Goal: Transaction & Acquisition: Purchase product/service

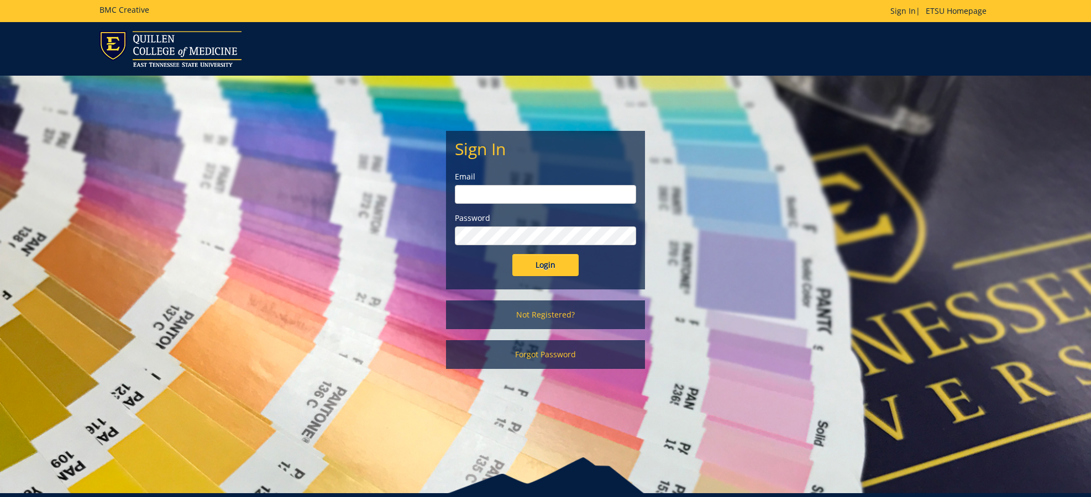
type input "wessels@etsu.edu"
click at [533, 272] on input "Login" at bounding box center [545, 265] width 66 height 22
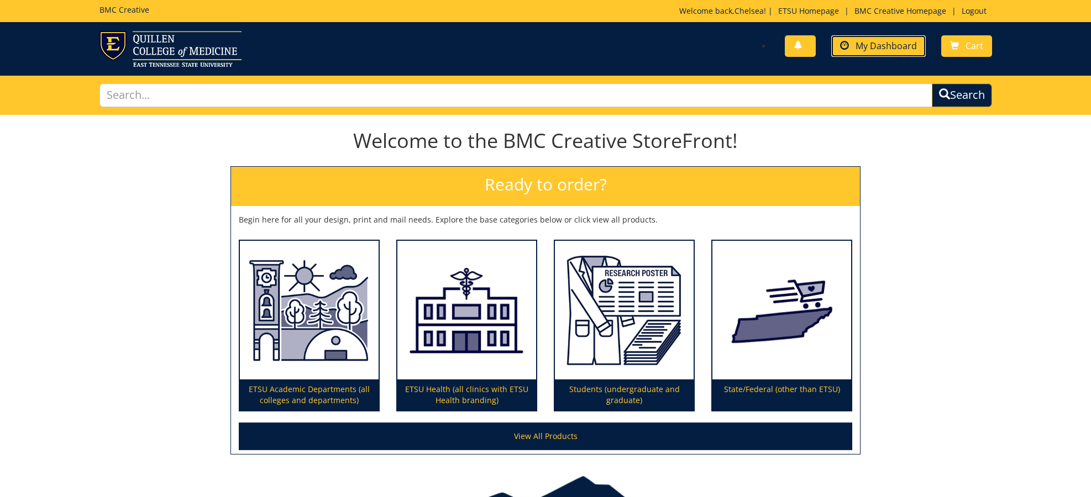
click at [871, 48] on span "My Dashboard" at bounding box center [885, 46] width 61 height 12
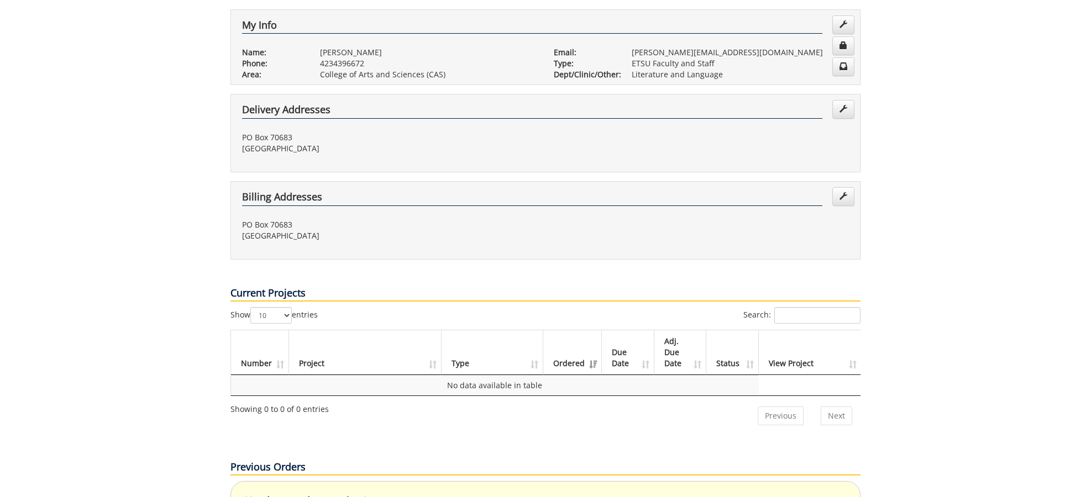
scroll to position [227, 0]
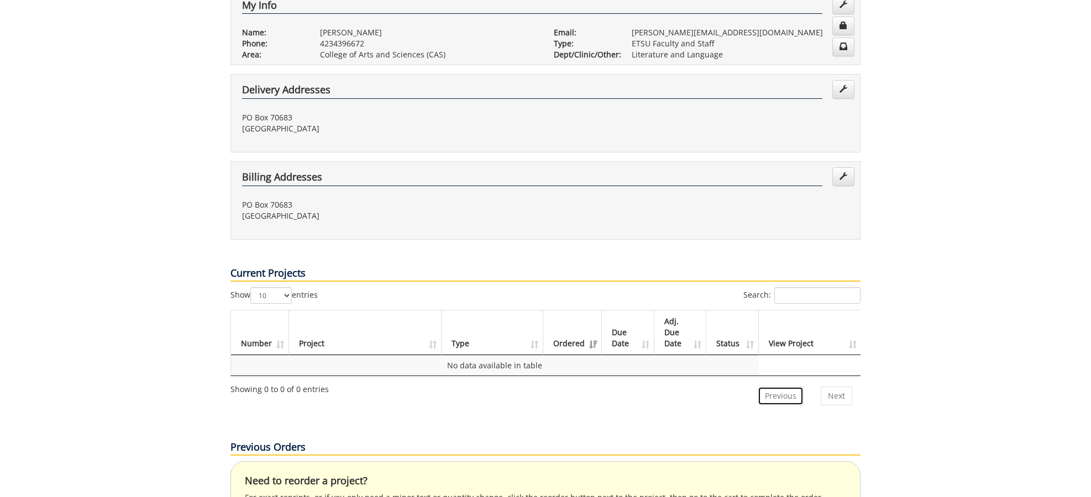
click at [780, 387] on link "Previous" at bounding box center [780, 396] width 46 height 19
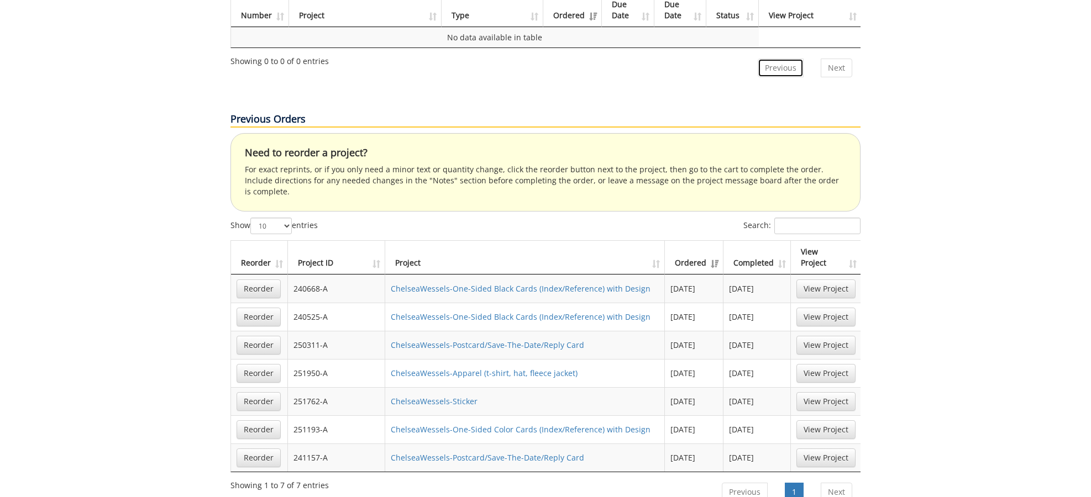
scroll to position [557, 0]
click at [252, 391] on link "Reorder" at bounding box center [258, 400] width 44 height 19
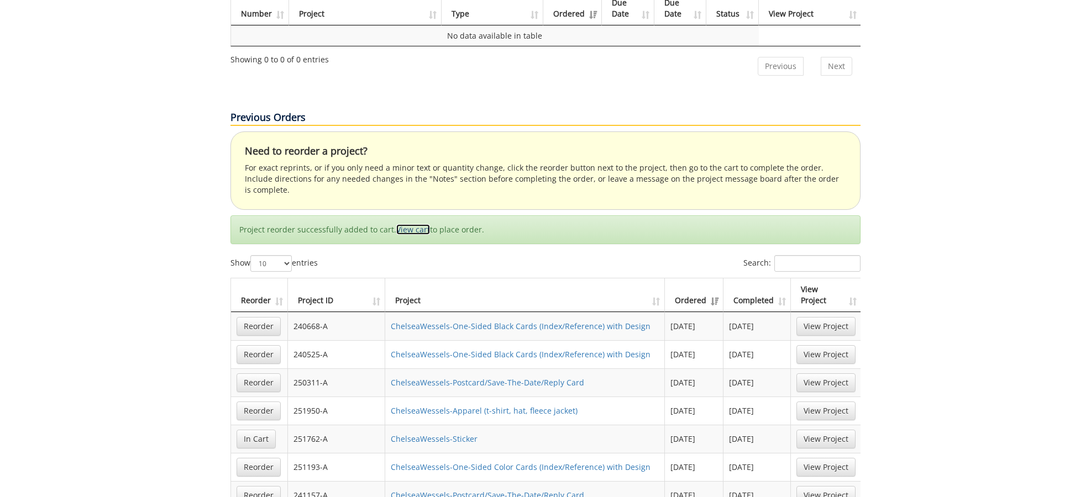
drag, startPoint x: 405, startPoint y: 186, endPoint x: 391, endPoint y: 180, distance: 15.4
click at [405, 224] on link "View cart" at bounding box center [413, 229] width 34 height 10
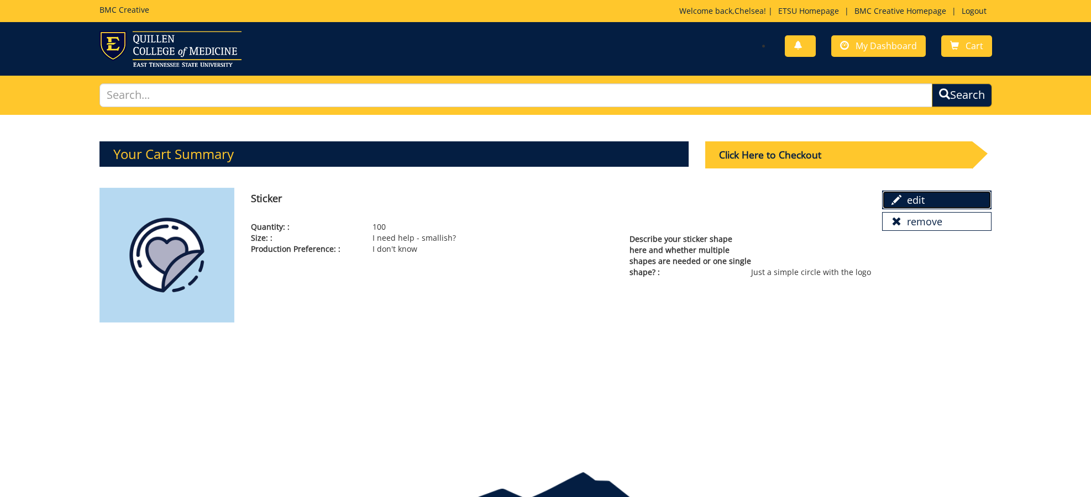
click at [921, 201] on link "edit" at bounding box center [936, 200] width 109 height 19
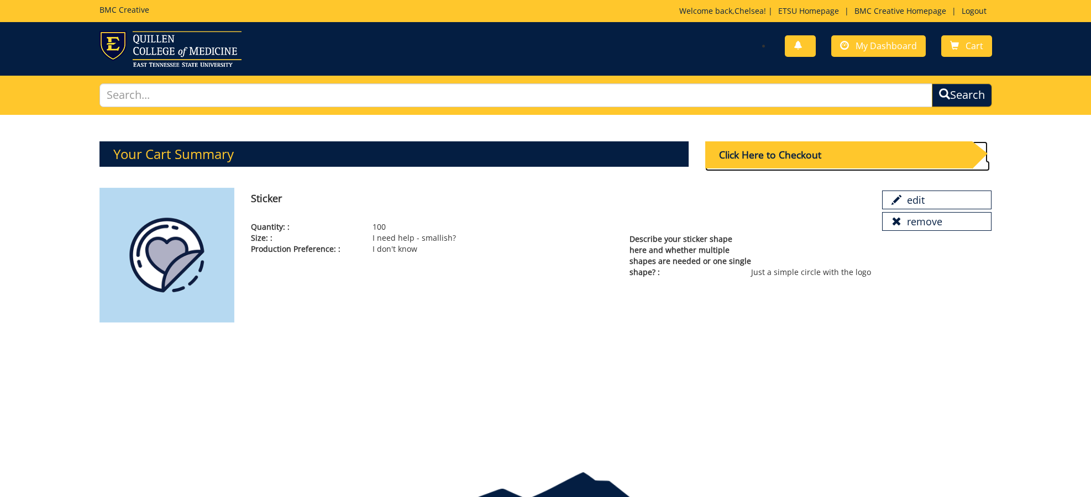
click at [785, 155] on div "Click Here to Checkout" at bounding box center [838, 154] width 267 height 27
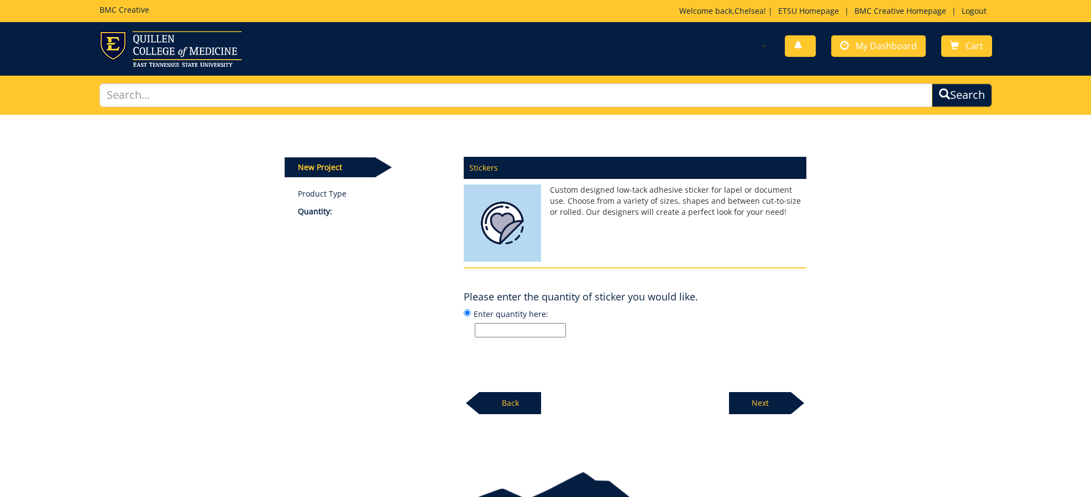
click at [498, 332] on input "Enter quantity here:" at bounding box center [520, 330] width 91 height 14
type input "2"
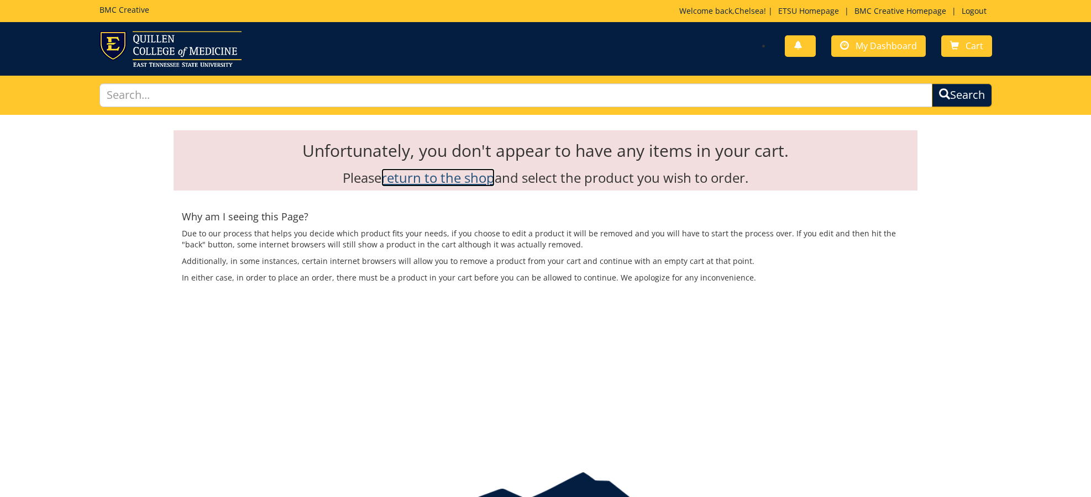
click at [442, 182] on link "return to the shop" at bounding box center [437, 178] width 113 height 18
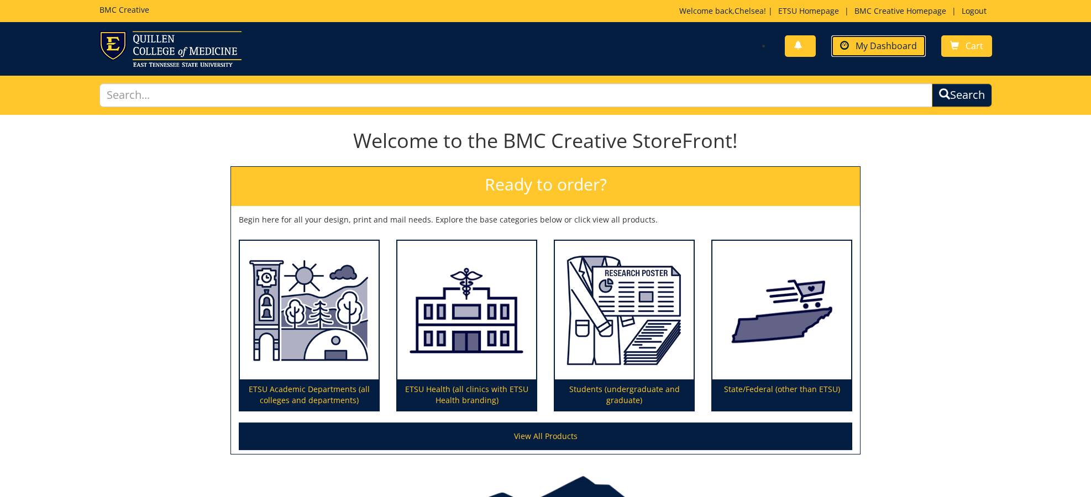
click at [881, 49] on span "My Dashboard" at bounding box center [885, 46] width 61 height 12
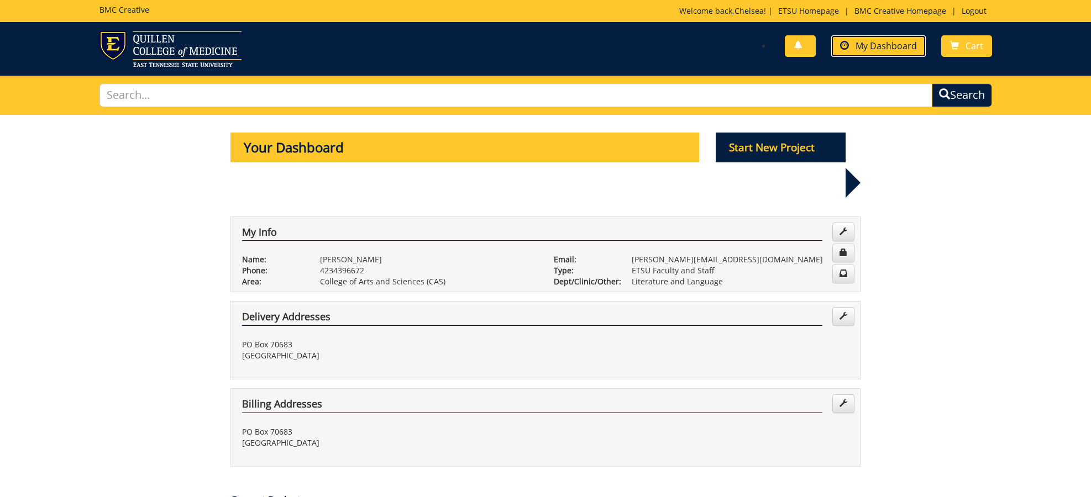
click at [868, 47] on span "My Dashboard" at bounding box center [885, 46] width 61 height 12
click at [861, 48] on span "My Dashboard" at bounding box center [885, 46] width 61 height 12
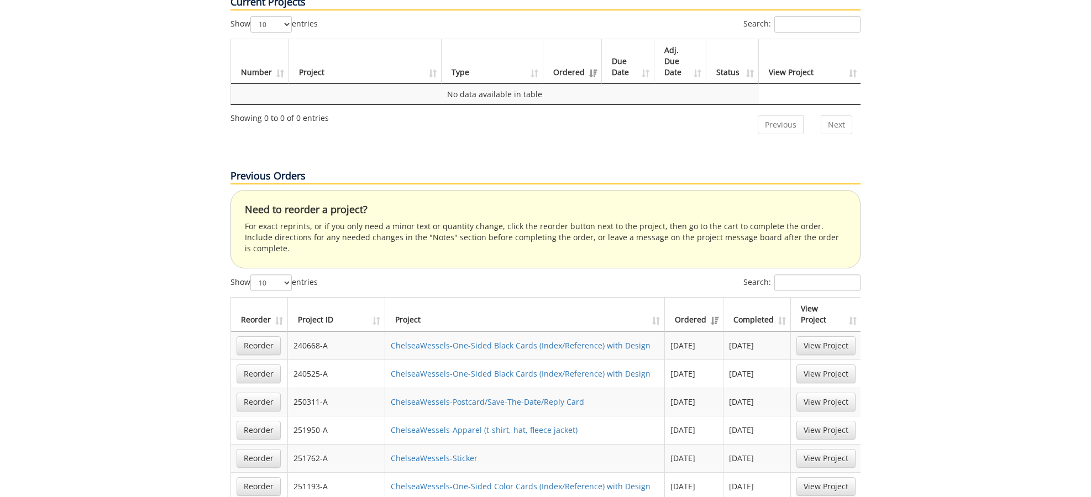
scroll to position [517, 0]
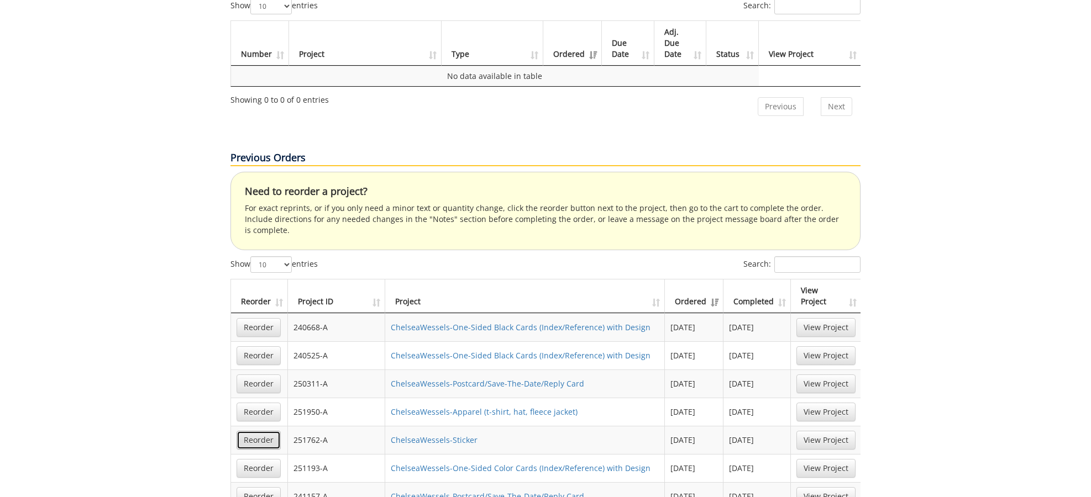
click at [258, 431] on link "Reorder" at bounding box center [258, 440] width 44 height 19
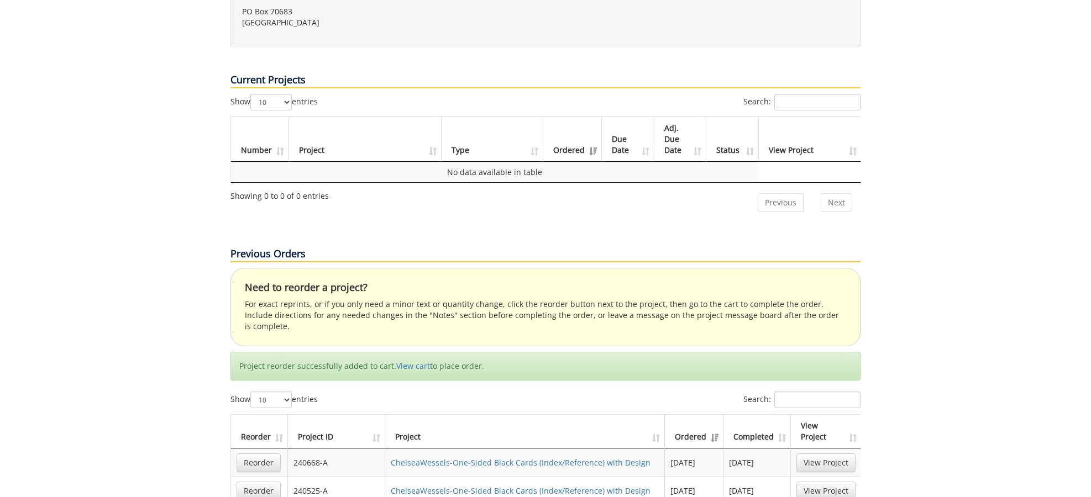
scroll to position [417, 0]
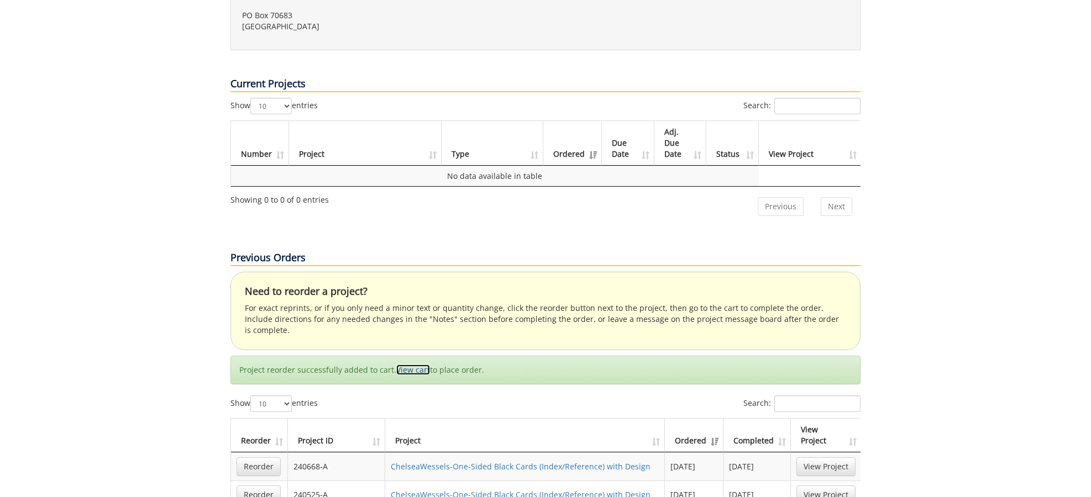
click at [408, 365] on link "View cart" at bounding box center [413, 370] width 34 height 10
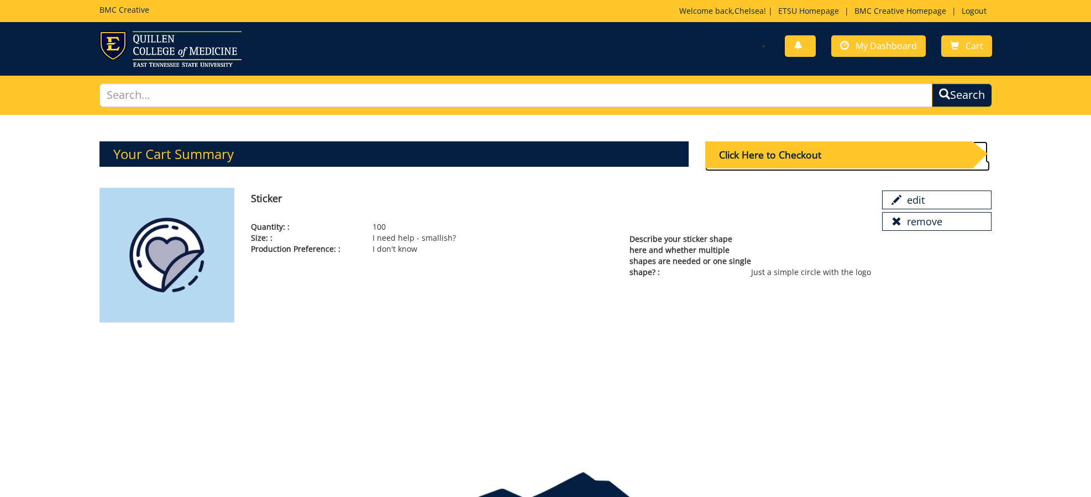
click at [768, 163] on div "Click Here to Checkout" at bounding box center [838, 154] width 267 height 27
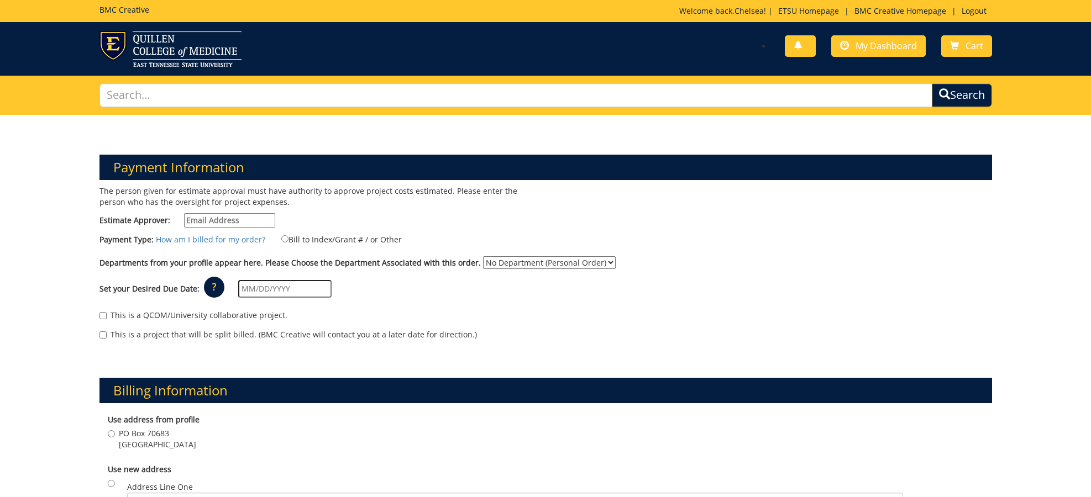
click at [225, 220] on input "Estimate Approver:" at bounding box center [229, 220] width 91 height 14
type input "[PERSON_NAME][EMAIL_ADDRESS][DOMAIN_NAME]"
type input "PO Box 70683"
type input "[GEOGRAPHIC_DATA]"
type input "37614-1709"
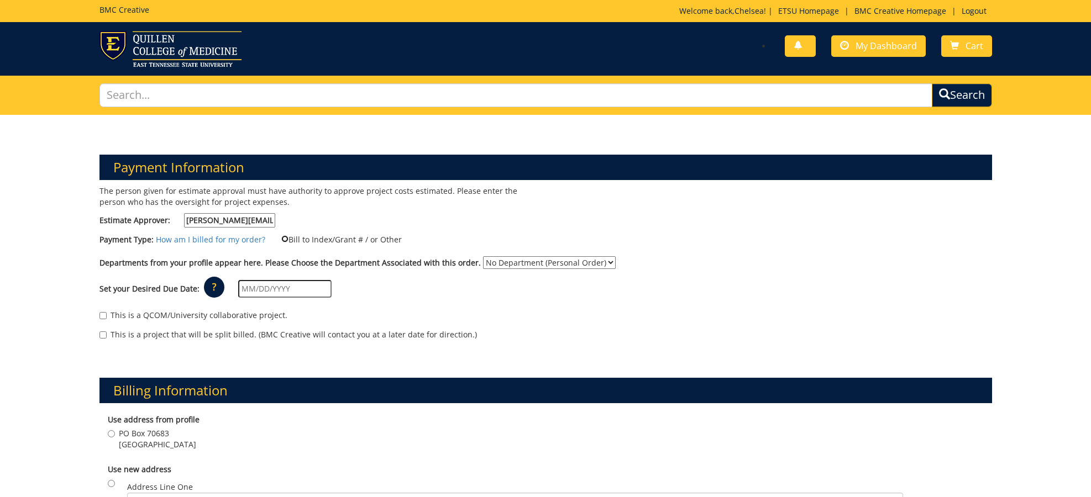
click at [282, 239] on input "Bill to Index/Grant # / or Other" at bounding box center [284, 238] width 7 height 7
radio input "true"
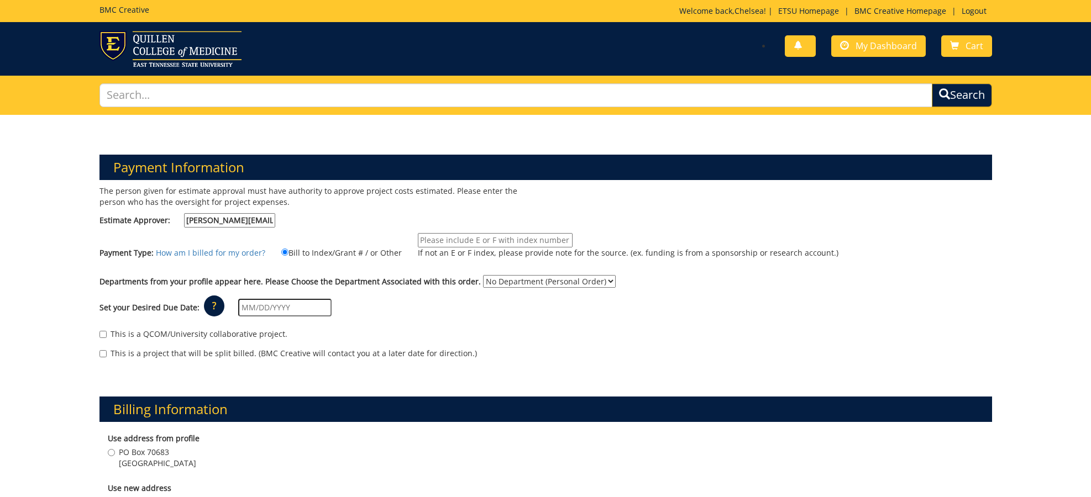
click at [456, 243] on input "If not an E or F index, please provide note for the source. (ex. funding is fro…" at bounding box center [495, 240] width 155 height 14
type input "F-220710"
click at [491, 280] on select "No Department (Personal Order) Literature and Language" at bounding box center [549, 281] width 133 height 13
select select "111"
click at [483, 275] on select "No Department (Personal Order) Literature and Language" at bounding box center [549, 281] width 133 height 13
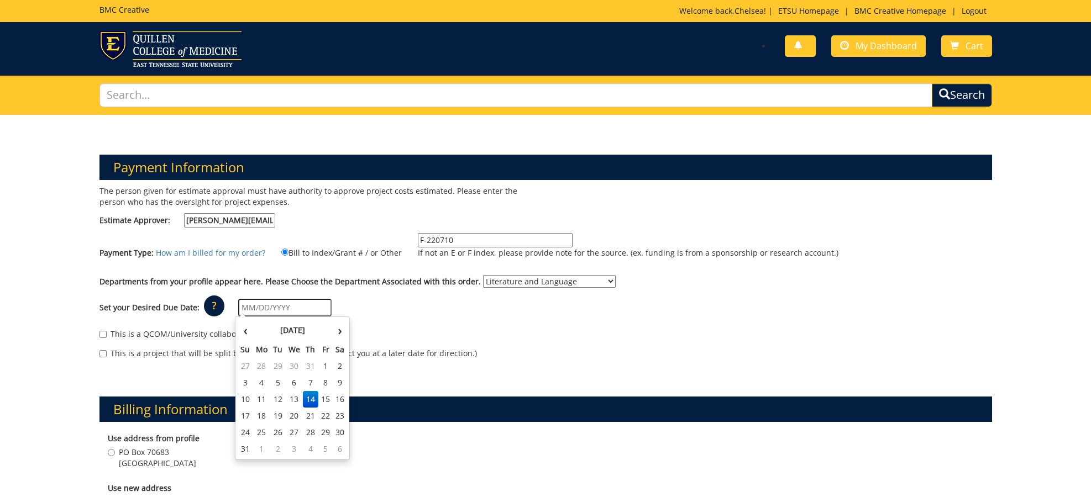
click at [257, 307] on input "text" at bounding box center [284, 308] width 93 height 18
click at [262, 432] on td "25" at bounding box center [261, 432] width 18 height 17
type input "[DATE]"
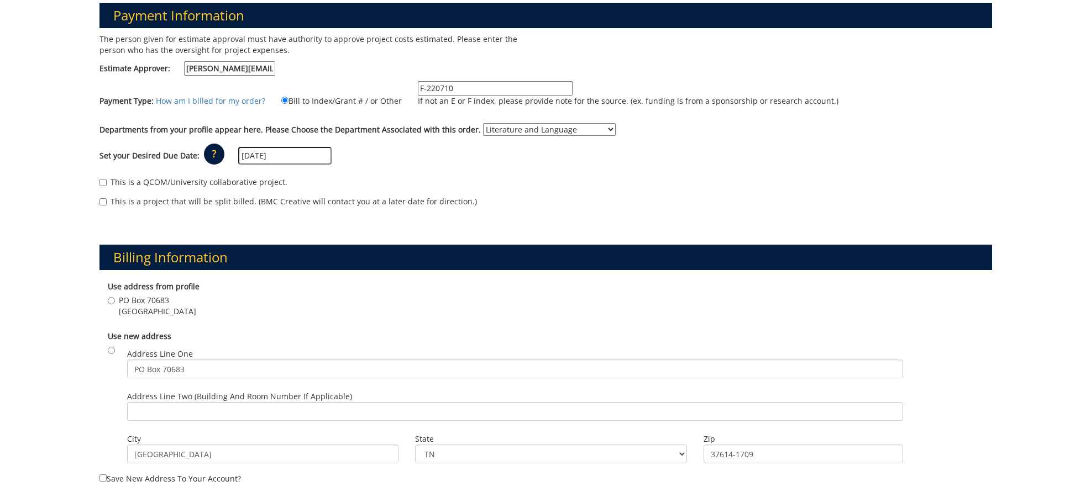
scroll to position [154, 0]
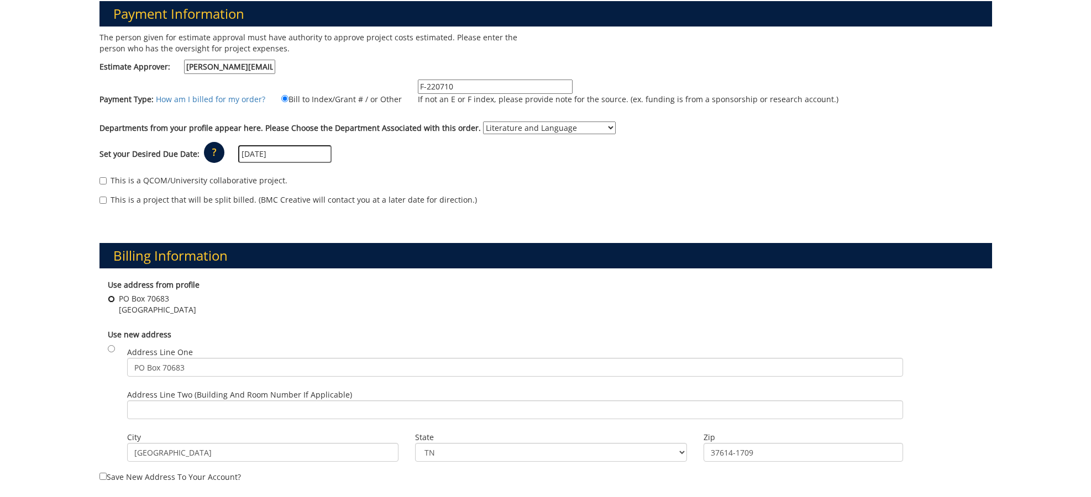
click at [109, 299] on input "[STREET_ADDRESS]" at bounding box center [111, 299] width 7 height 7
radio input "true"
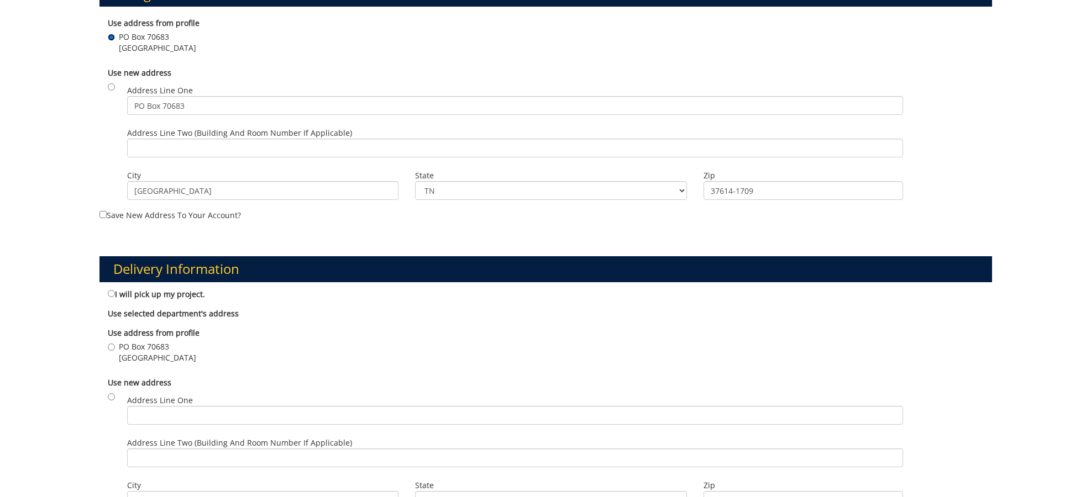
scroll to position [429, 0]
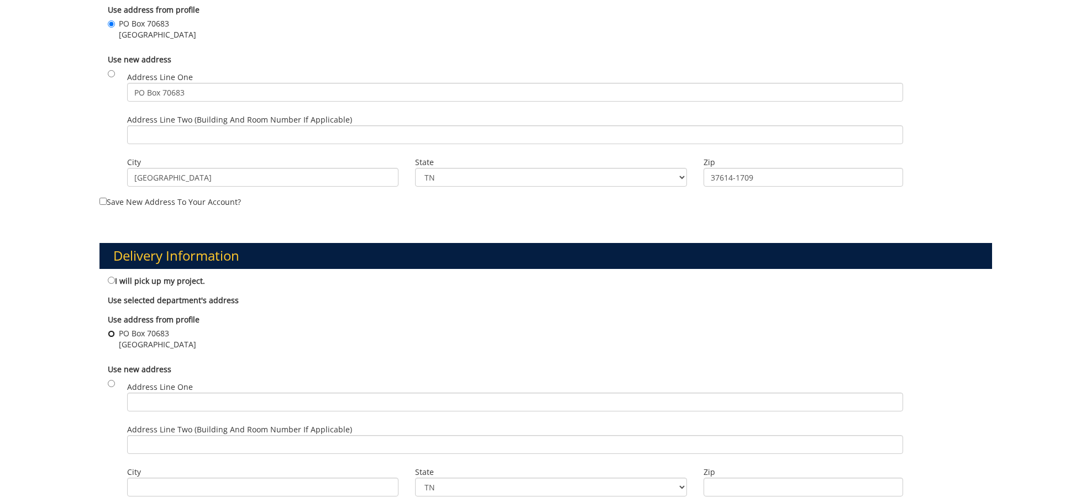
click at [109, 336] on input "[STREET_ADDRESS]" at bounding box center [111, 333] width 7 height 7
radio input "true"
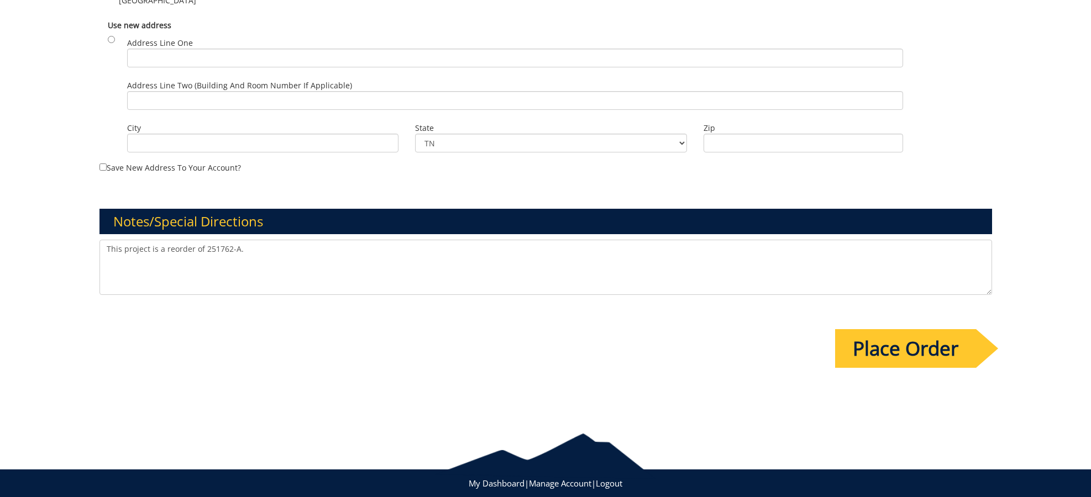
scroll to position [776, 0]
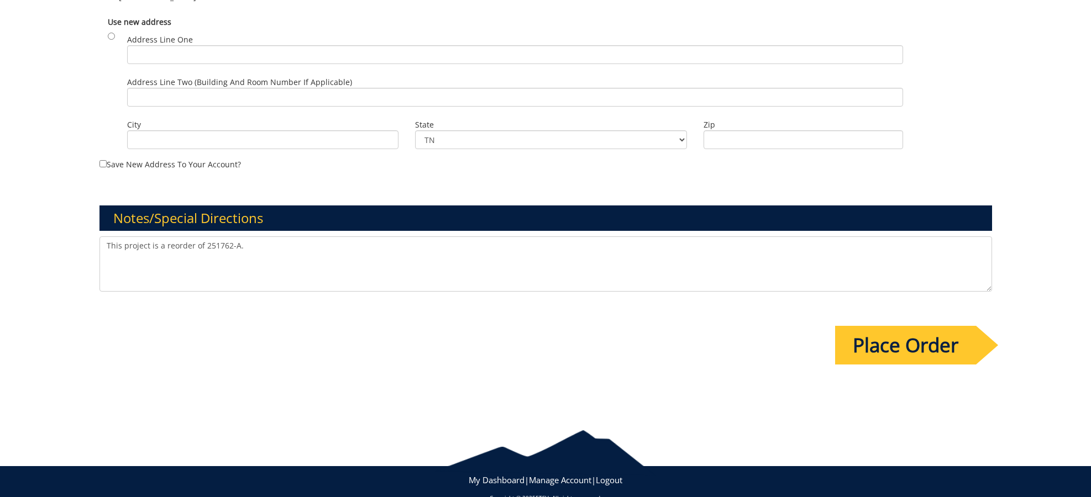
drag, startPoint x: 299, startPoint y: 253, endPoint x: 279, endPoint y: 252, distance: 20.5
click at [299, 253] on textarea "This project is a reorder of 251762-A." at bounding box center [545, 263] width 892 height 55
type textarea "This project is a reorder of 251762-A. Can we get 250 stickers instead of 100 f…"
click at [883, 338] on input "Place Order" at bounding box center [905, 345] width 141 height 39
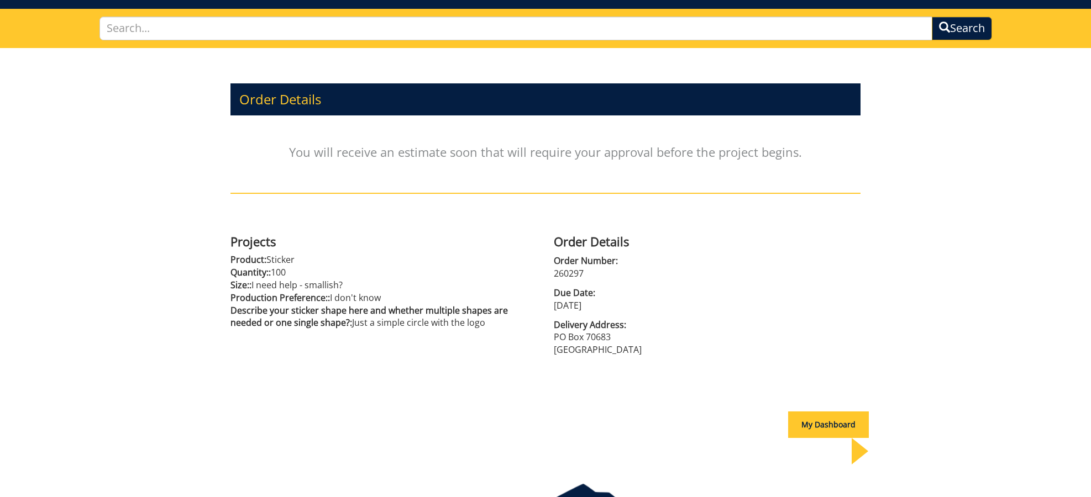
scroll to position [115, 0]
